Goal: Task Accomplishment & Management: Use online tool/utility

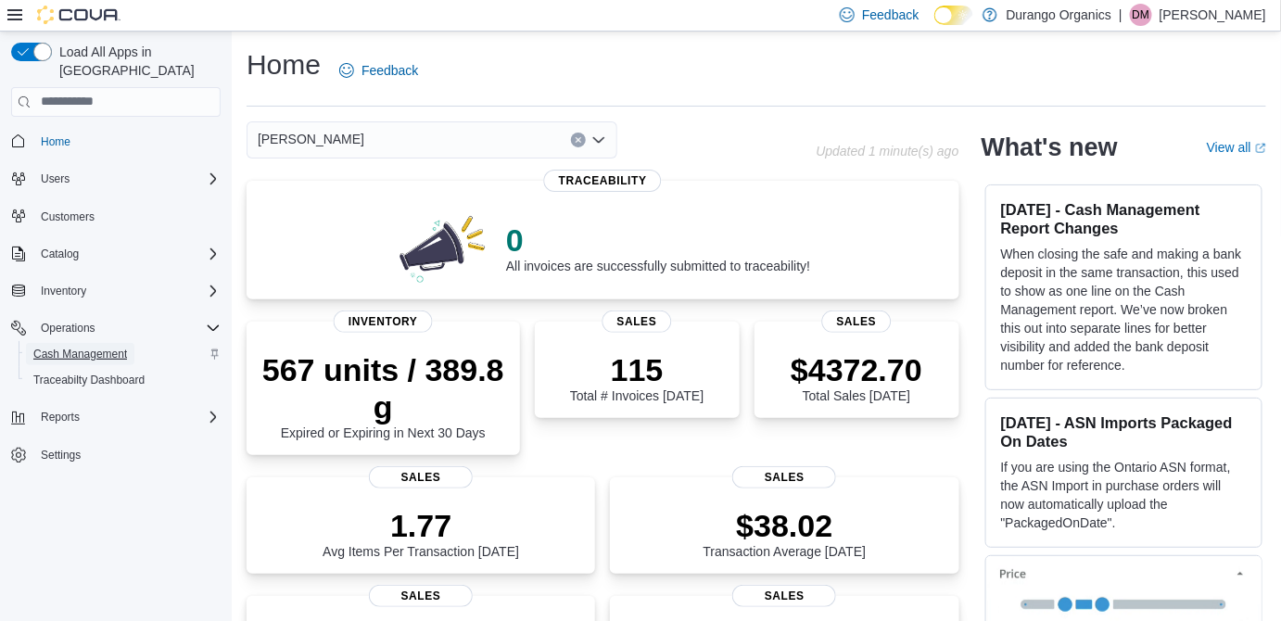
click at [110, 347] on span "Cash Management" at bounding box center [80, 354] width 94 height 15
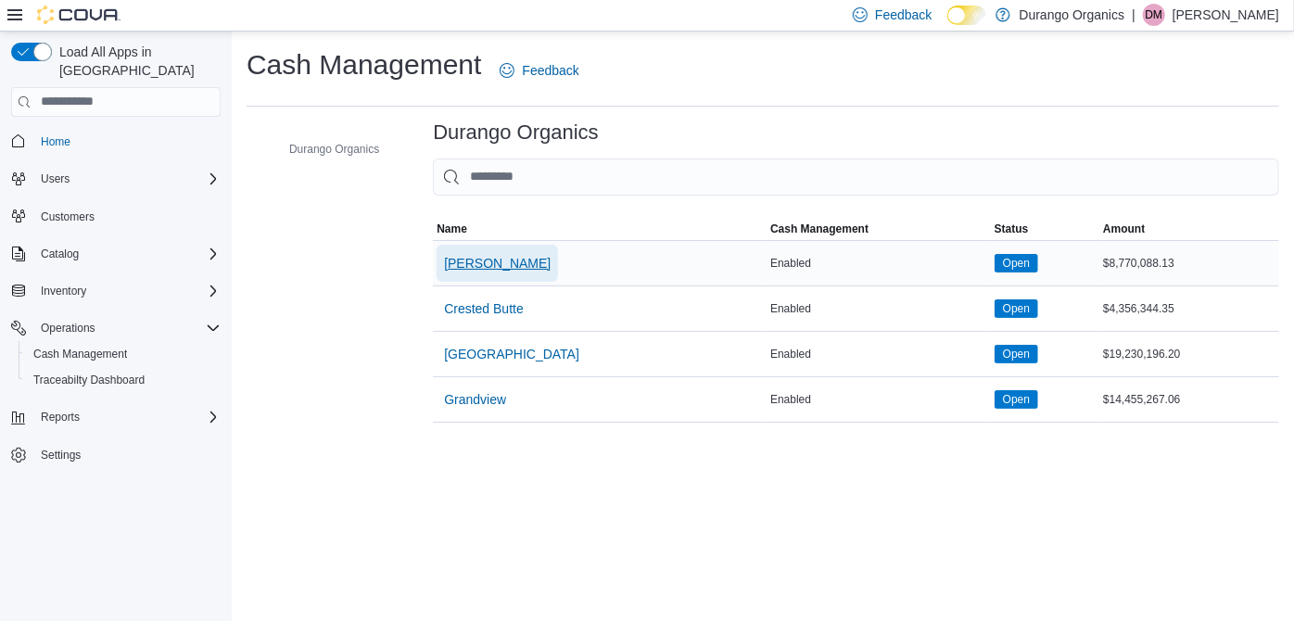
click at [479, 265] on span "Cortez" at bounding box center [497, 263] width 107 height 19
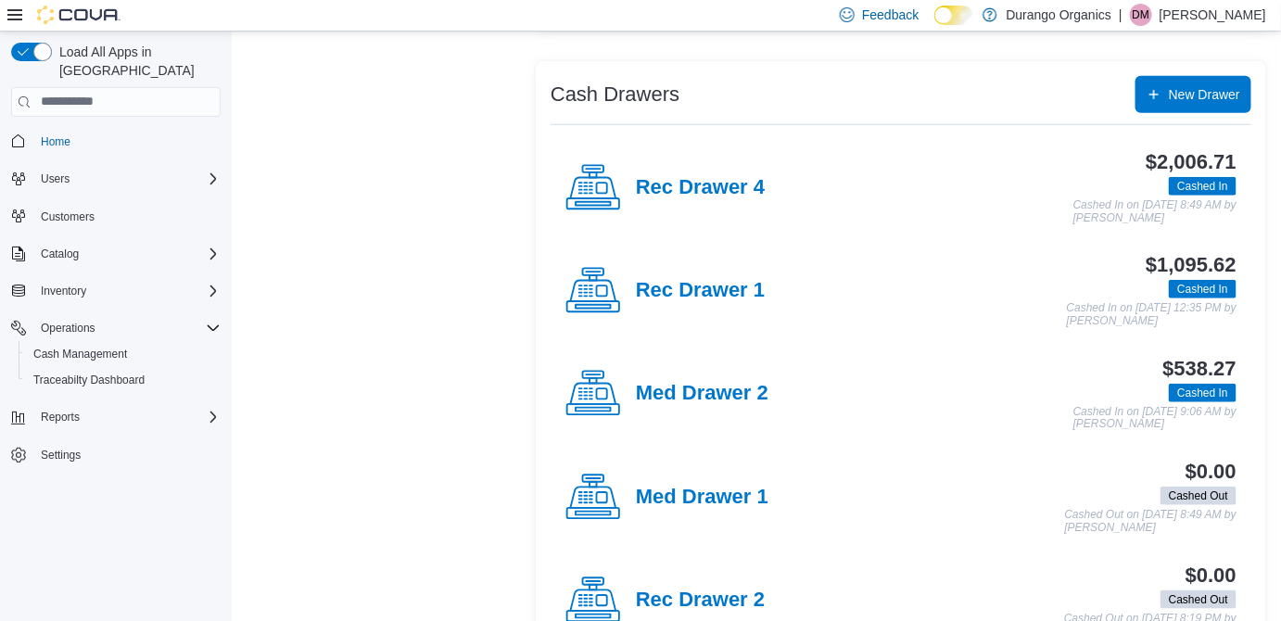
scroll to position [333, 0]
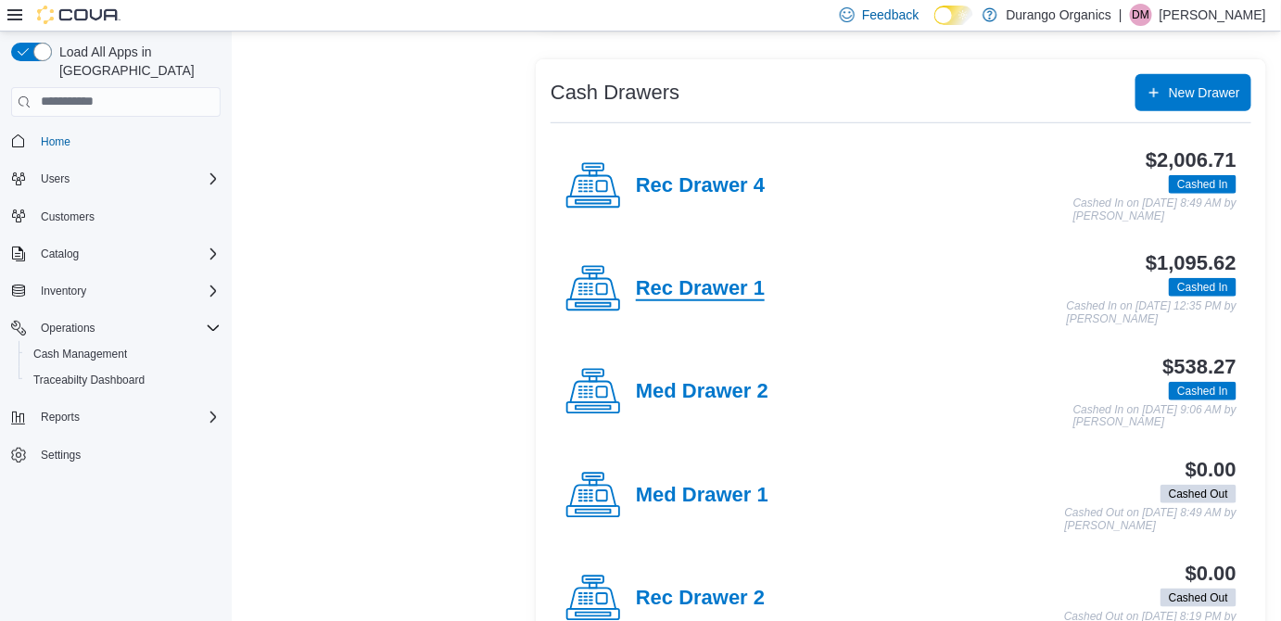
click at [727, 287] on h4 "Rec Drawer 1" at bounding box center [700, 289] width 129 height 24
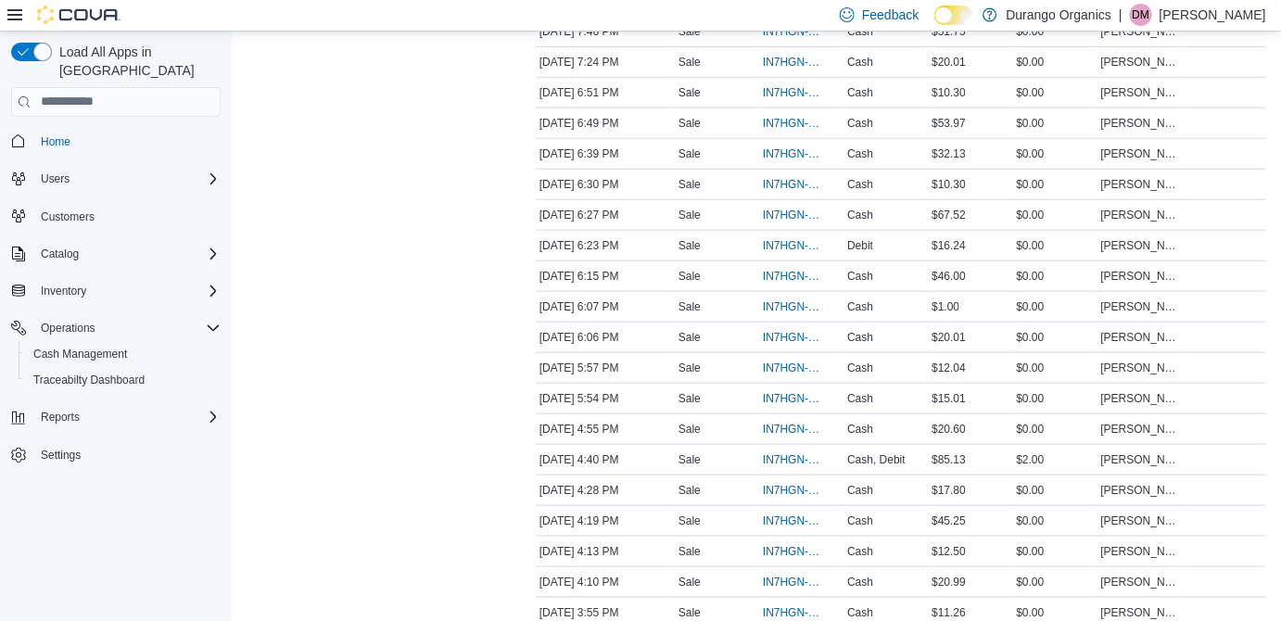
scroll to position [467, 0]
click at [793, 451] on span "IN7HGN-963435" at bounding box center [792, 458] width 58 height 15
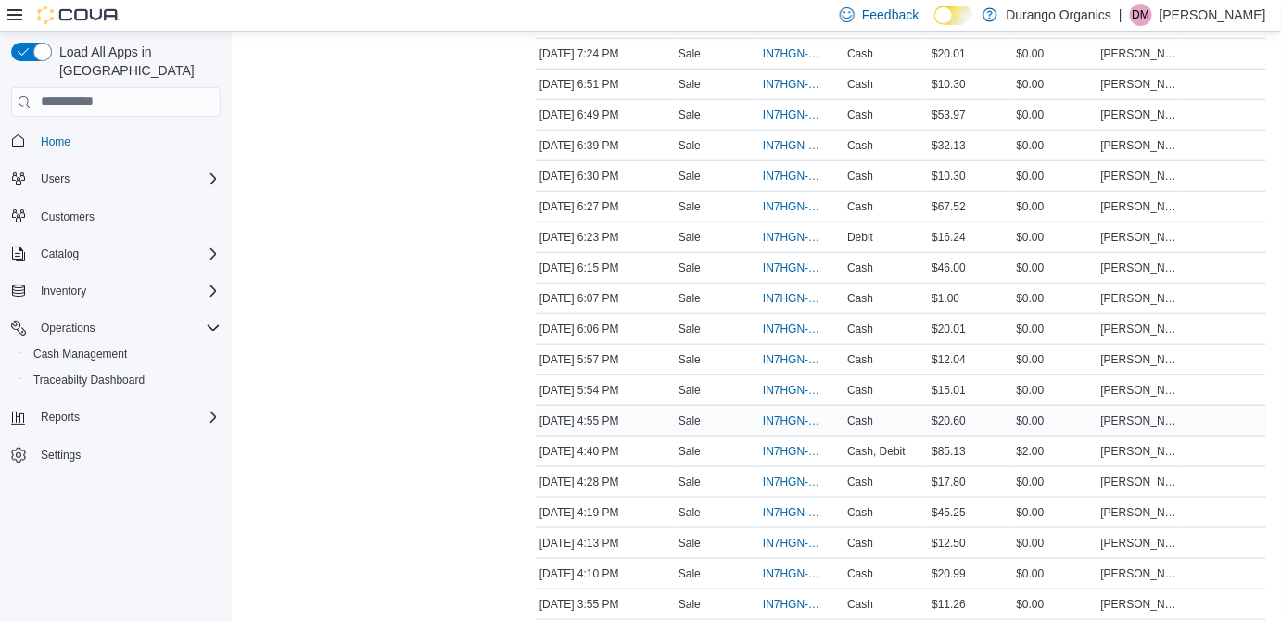
scroll to position [439, 0]
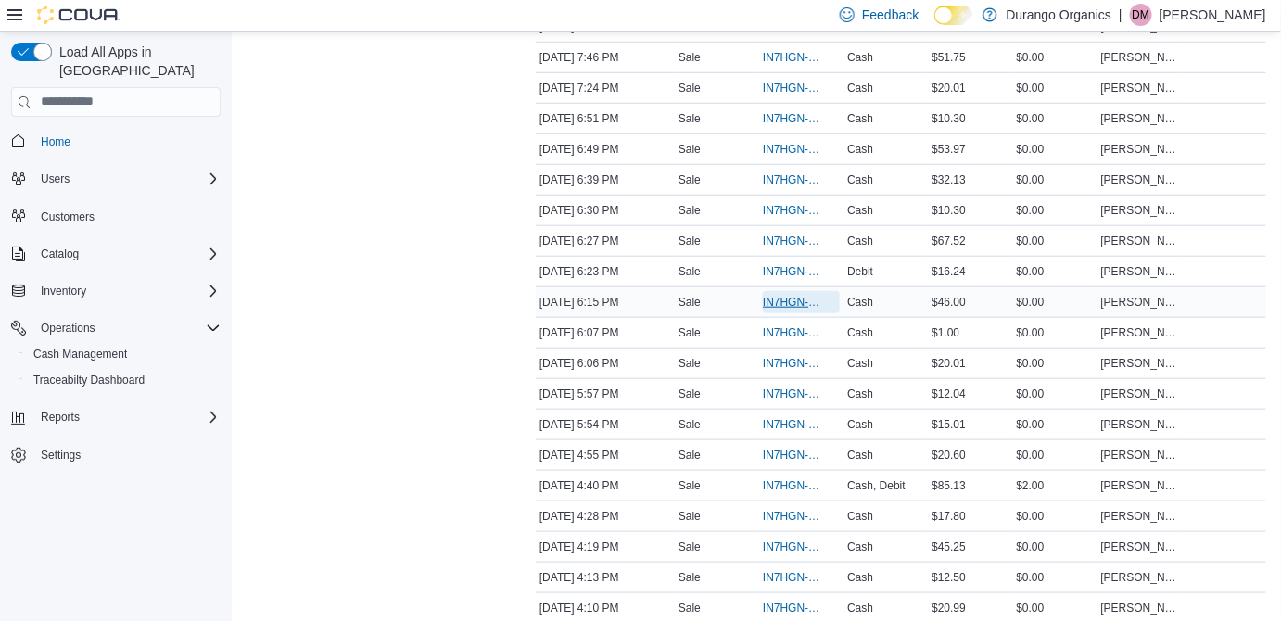
click at [766, 302] on span "IN7HGN-963502" at bounding box center [792, 302] width 58 height 15
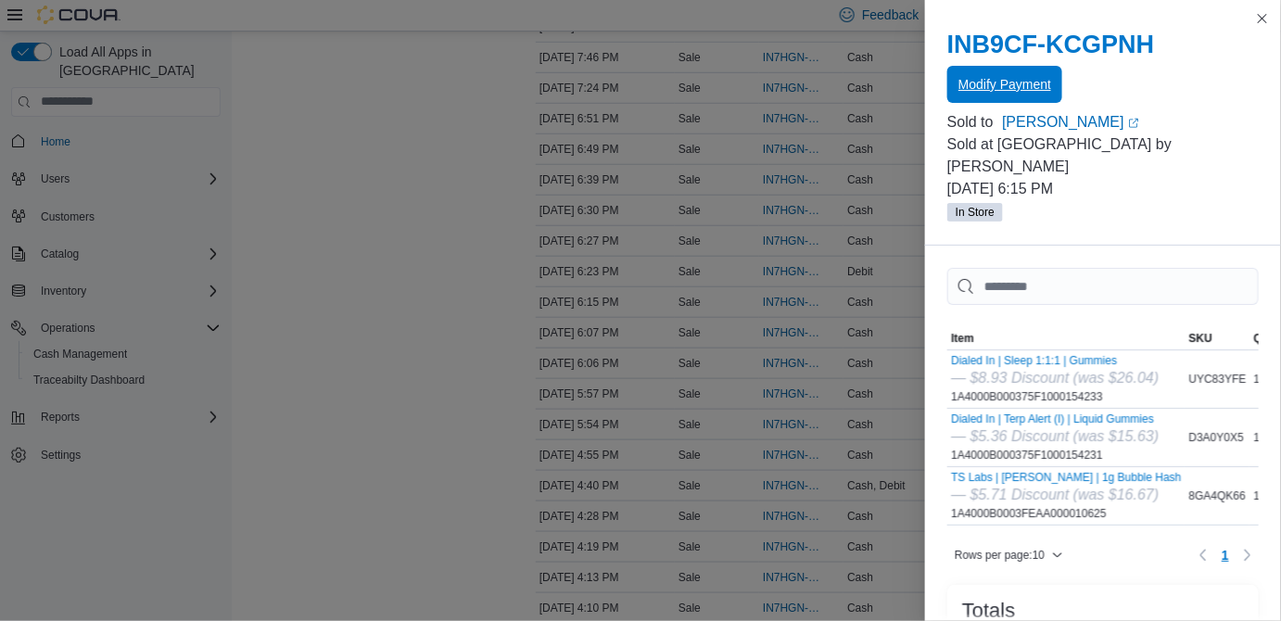
click at [1006, 88] on span "Modify Payment" at bounding box center [1005, 84] width 93 height 19
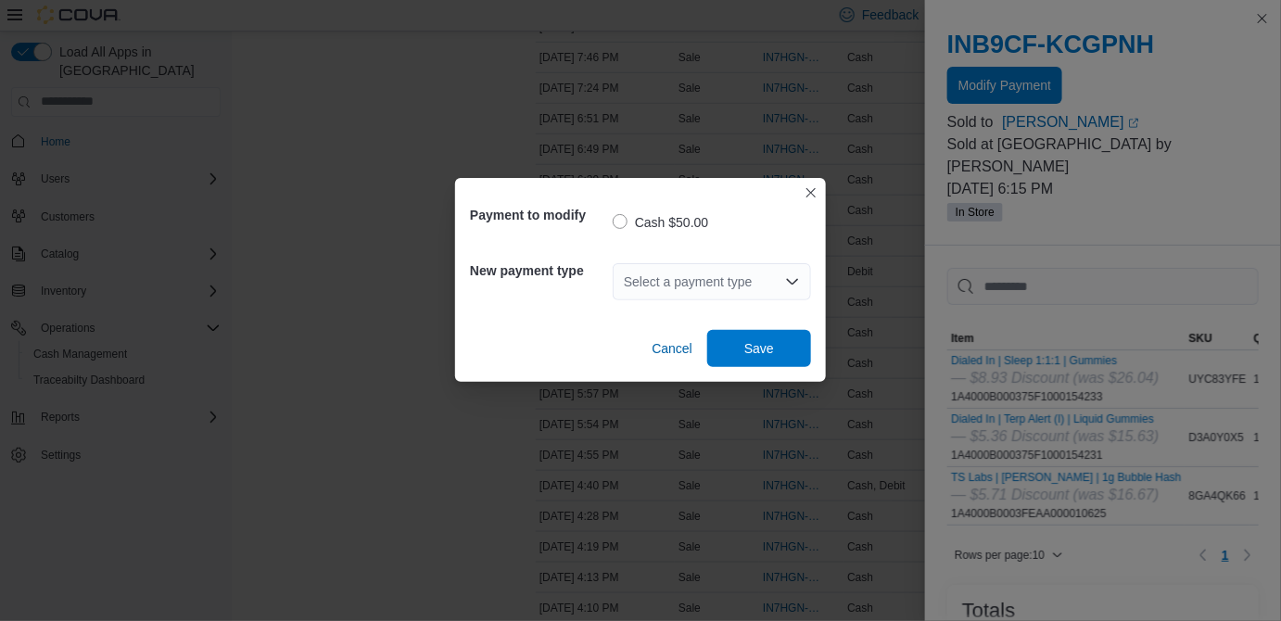
click at [742, 275] on div "Select a payment type" at bounding box center [712, 281] width 198 height 37
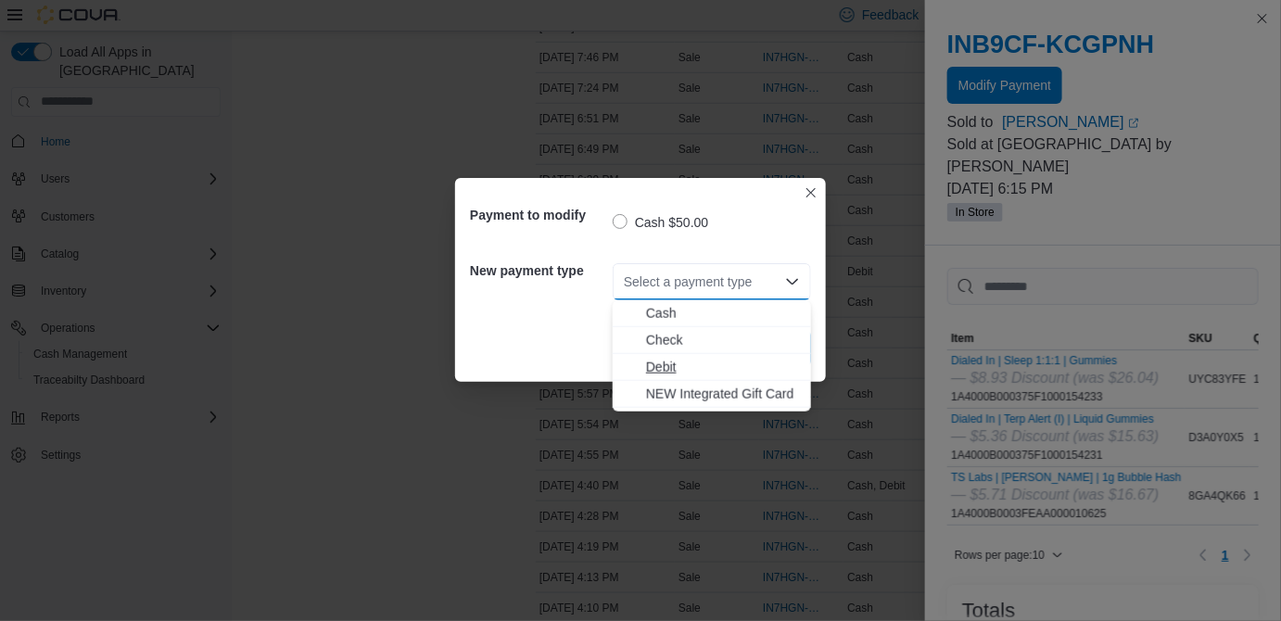
click at [669, 360] on span "Debit" at bounding box center [723, 367] width 154 height 19
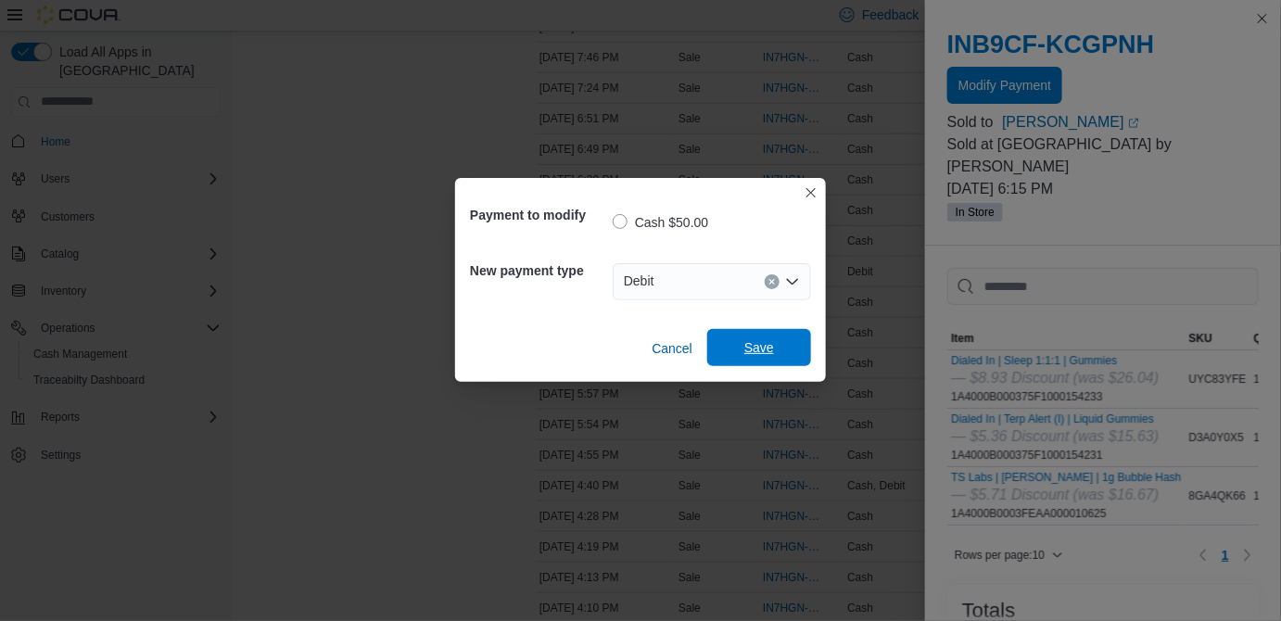
click at [779, 349] on span "Save" at bounding box center [759, 347] width 82 height 37
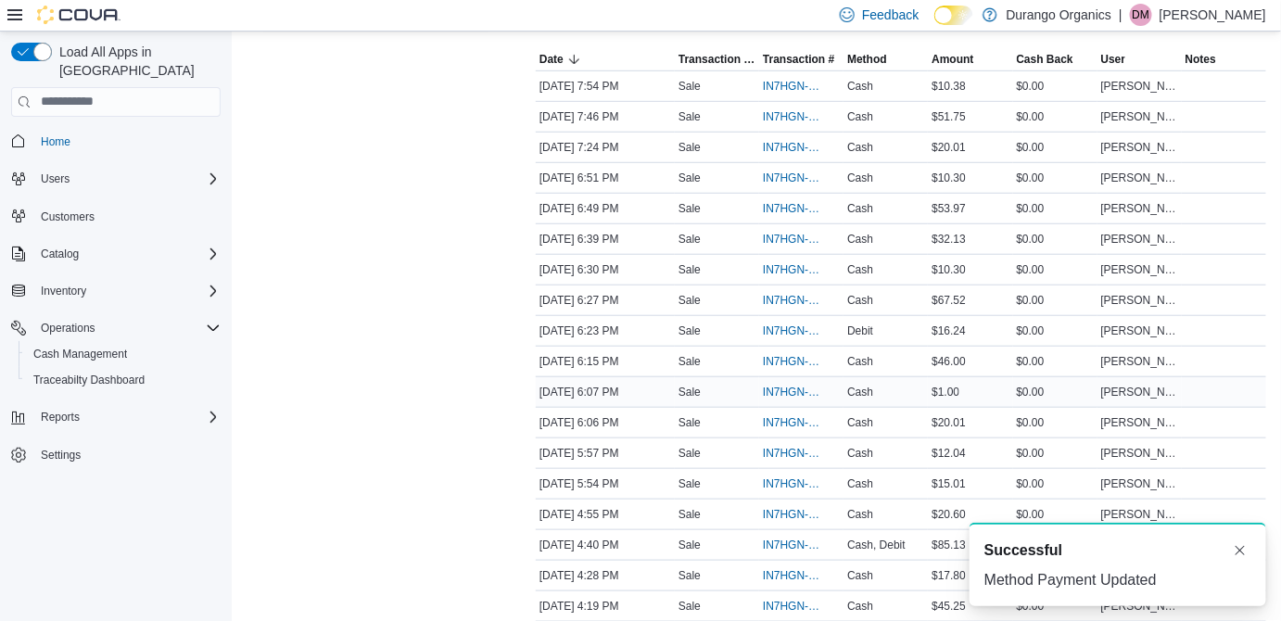
scroll to position [380, 0]
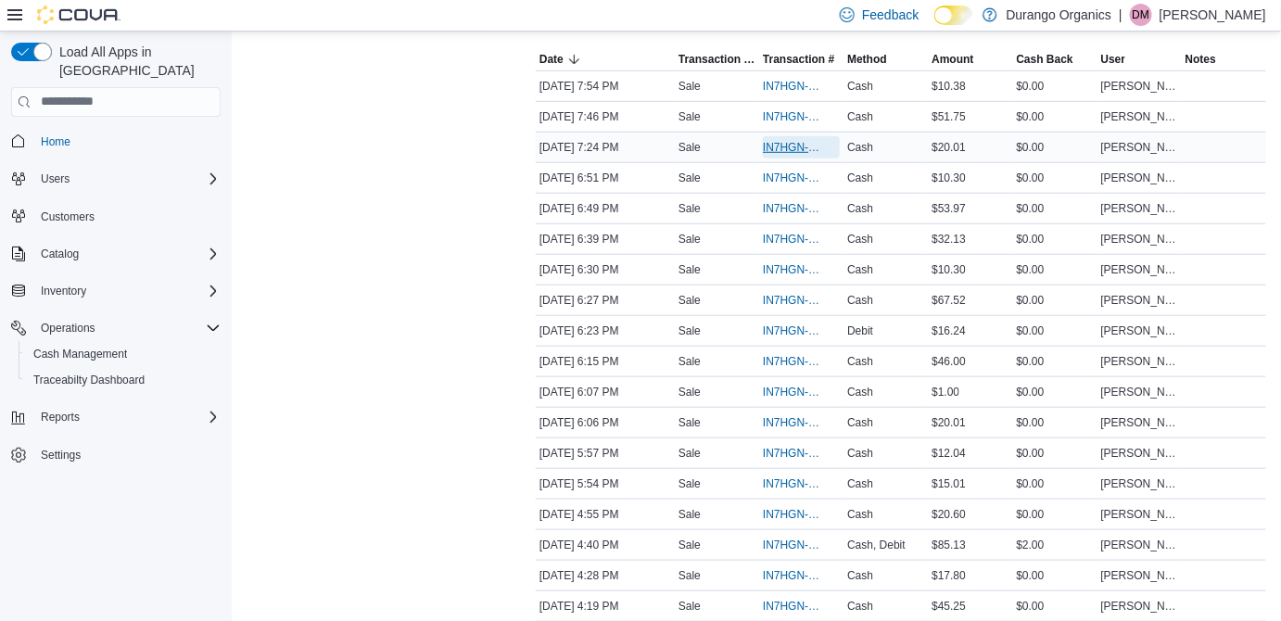
click at [771, 143] on span "IN7HGN-963532" at bounding box center [792, 147] width 58 height 15
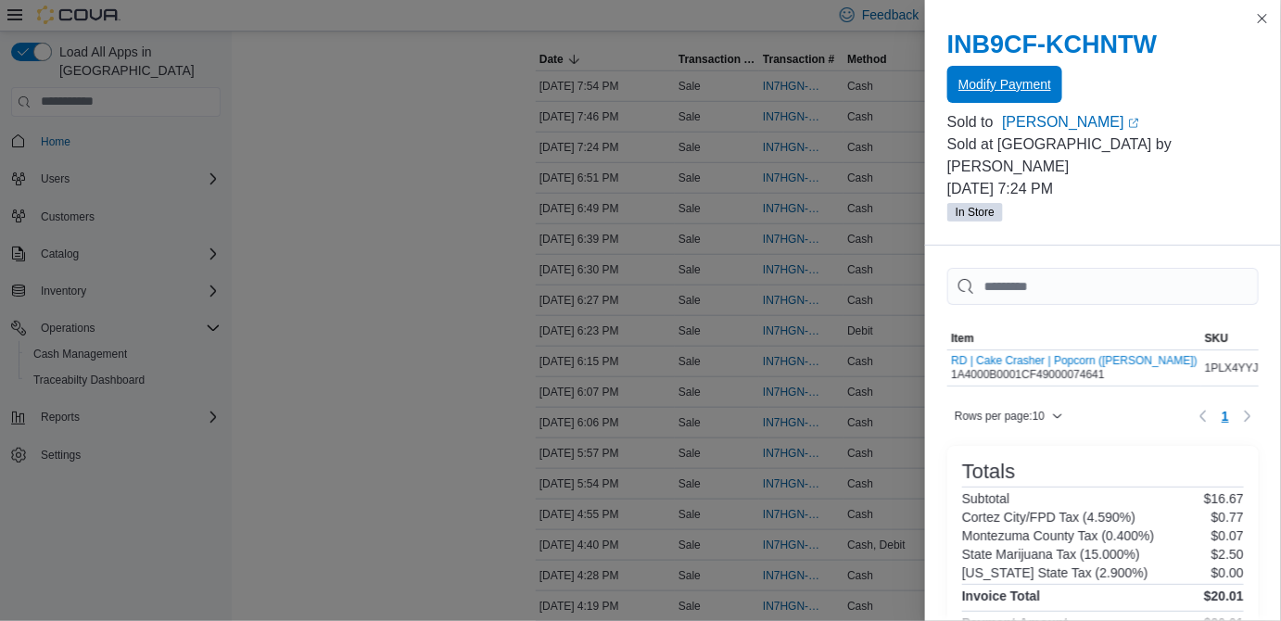
click at [1042, 95] on span "Modify Payment" at bounding box center [1005, 84] width 93 height 37
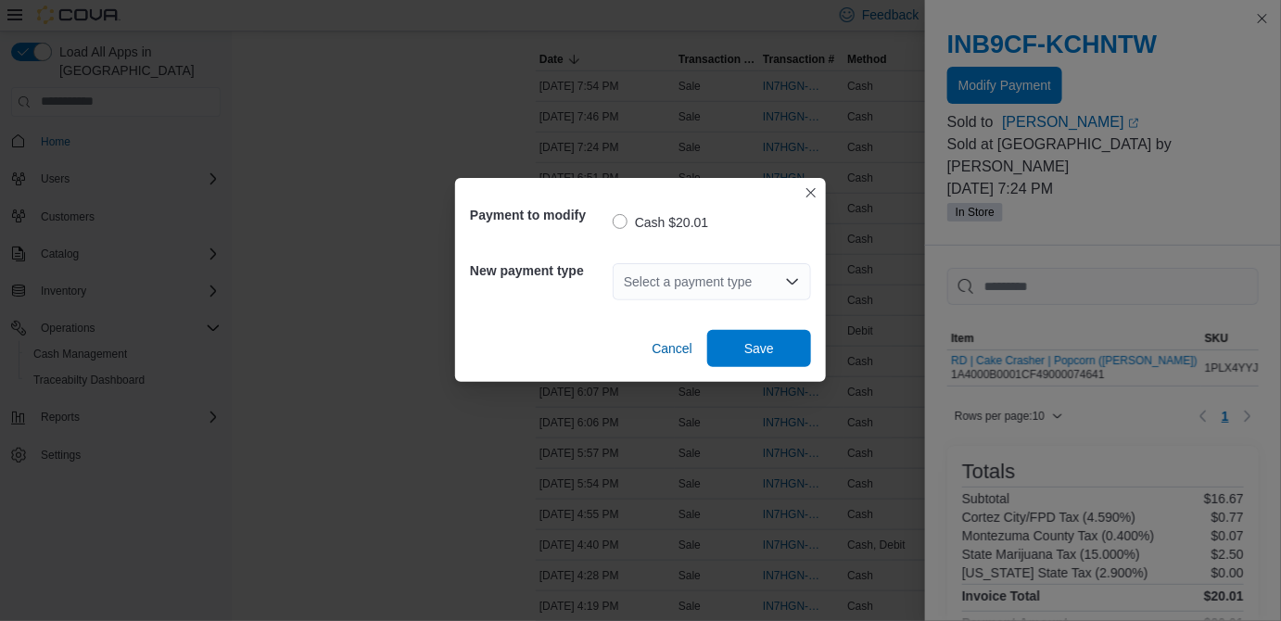
click at [724, 284] on div "Select a payment type" at bounding box center [712, 281] width 198 height 37
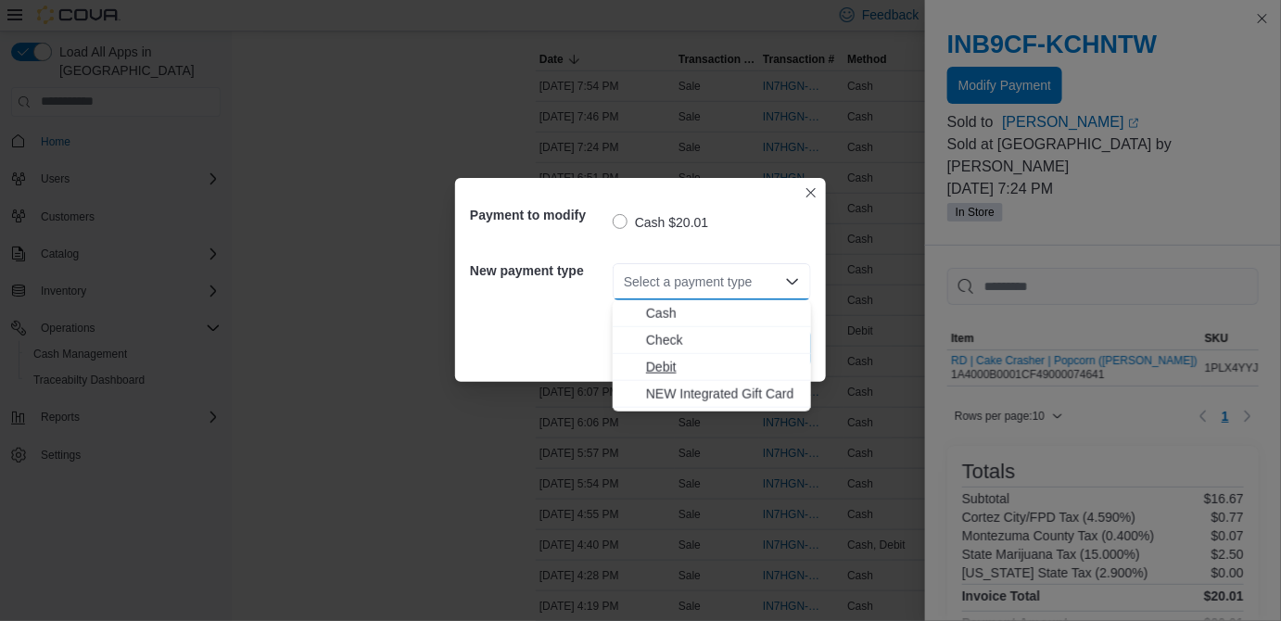
click at [663, 363] on span "Debit" at bounding box center [723, 367] width 154 height 19
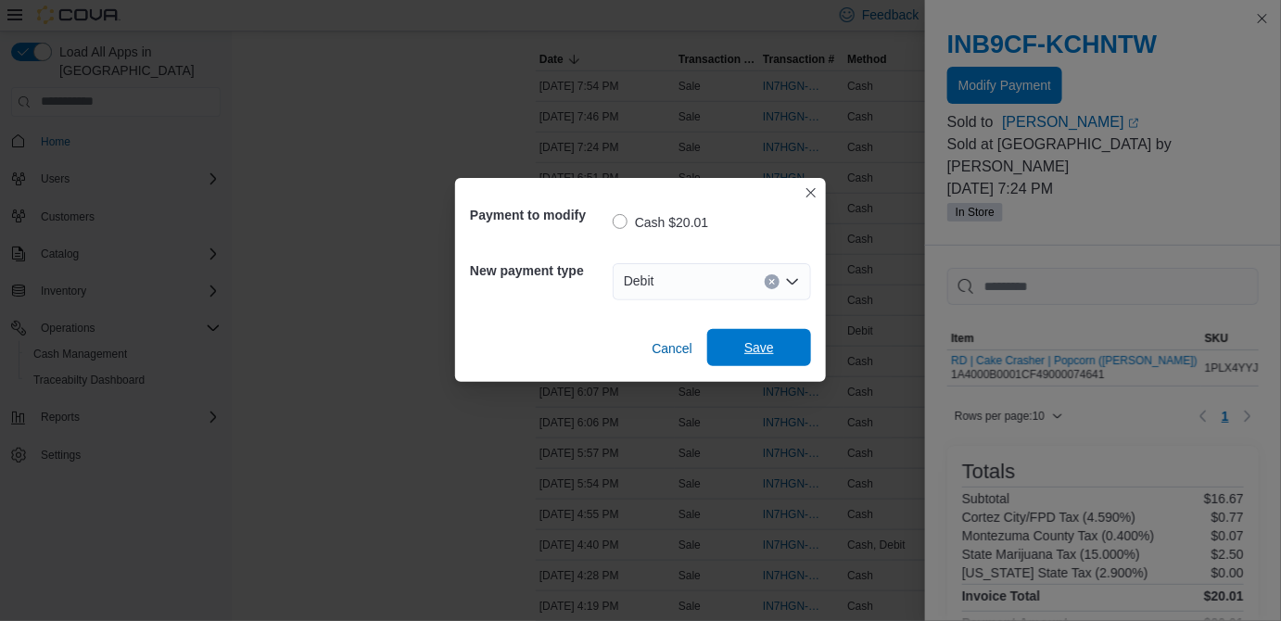
click at [758, 344] on span "Save" at bounding box center [759, 347] width 30 height 19
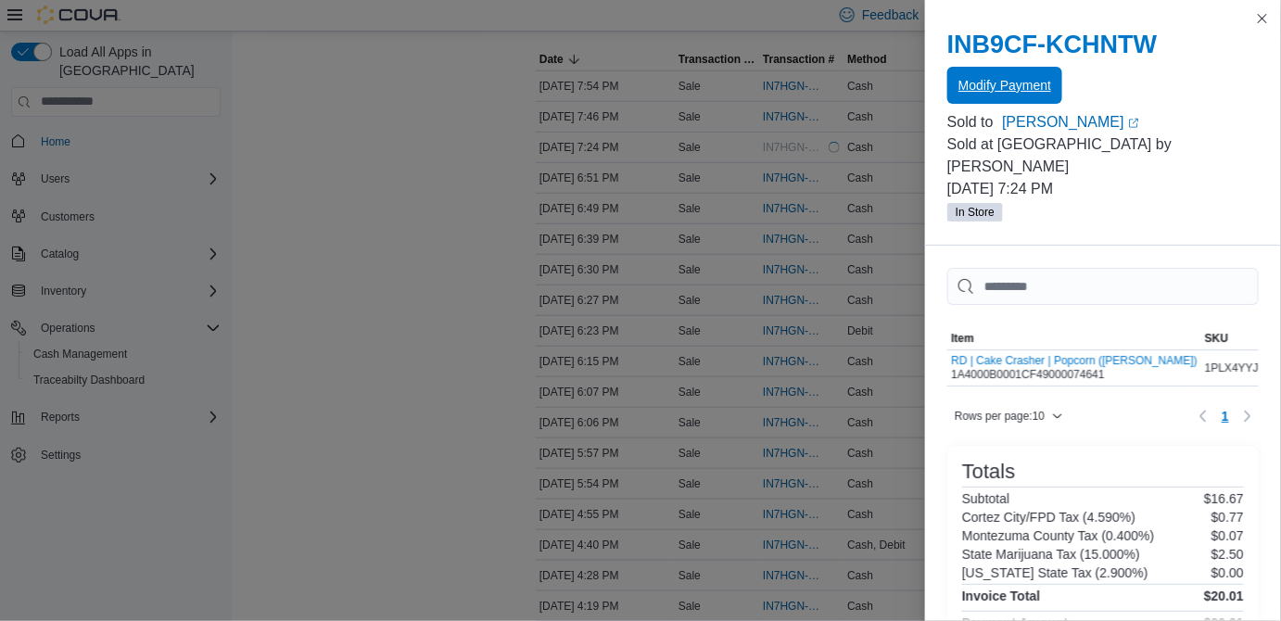
scroll to position [0, 0]
